Goal: Task Accomplishment & Management: Manage account settings

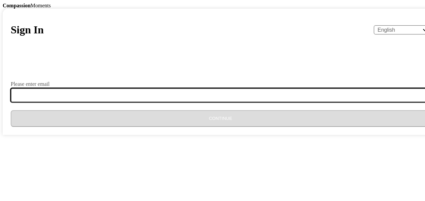
click at [165, 102] on input "Please enter email" at bounding box center [224, 95] width 427 height 14
type input "[EMAIL_ADDRESS][DOMAIN_NAME]"
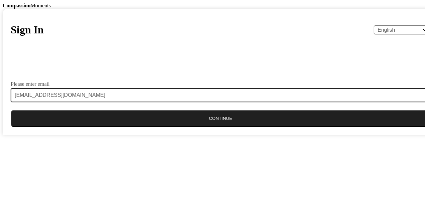
click at [209, 127] on button "Continue" at bounding box center [220, 118] width 419 height 17
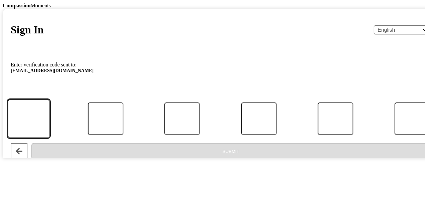
click at [50, 138] on input "Code" at bounding box center [28, 118] width 42 height 39
type input "3"
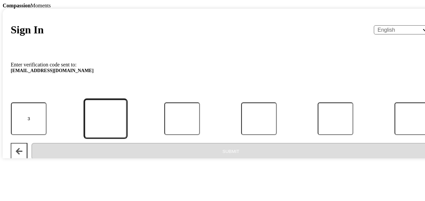
type input "5"
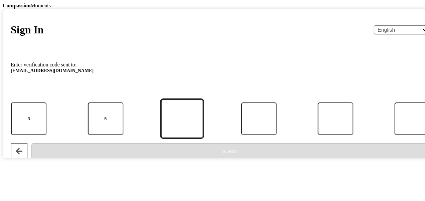
type input "4"
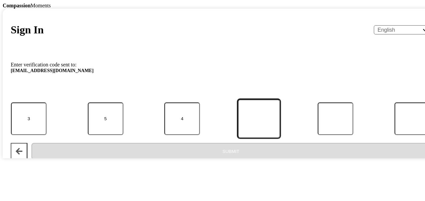
type input "2"
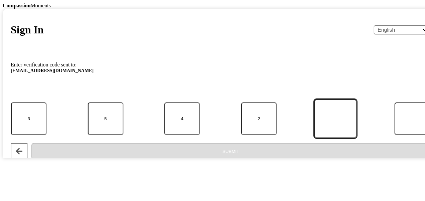
type input "2"
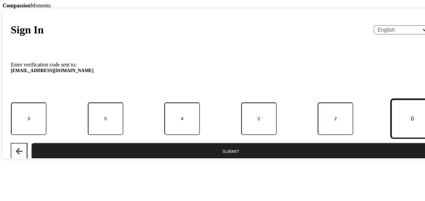
type input "0"
click at [31, 143] on button "Submit" at bounding box center [230, 151] width 399 height 17
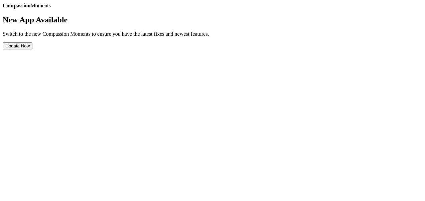
click at [32, 49] on button "Update Now" at bounding box center [18, 45] width 30 height 7
